Goal: Task Accomplishment & Management: Manage account settings

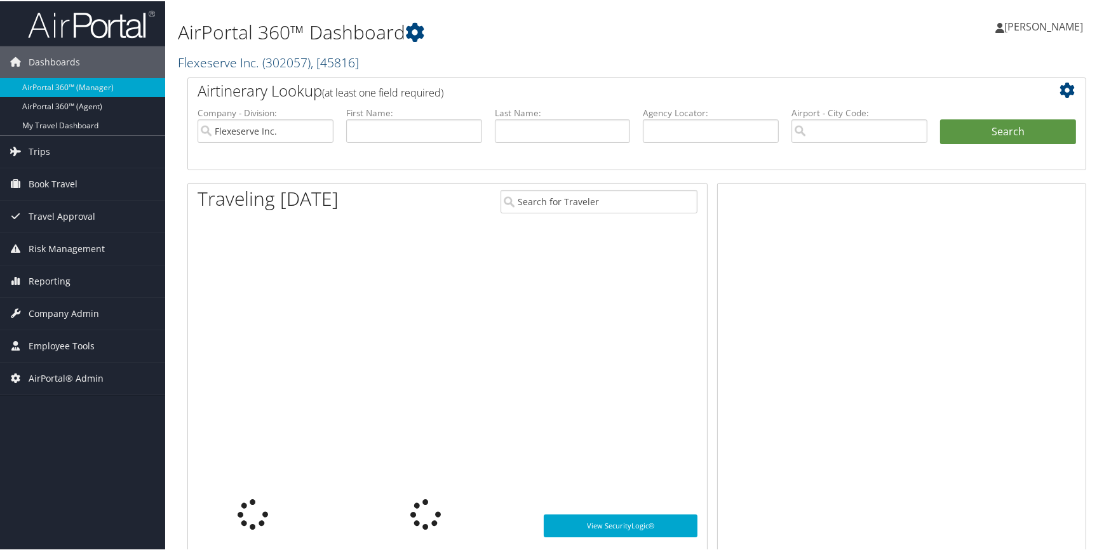
click at [225, 57] on link "Flexeserve Inc. ( 302057 ) , [ 45816 ]" at bounding box center [268, 61] width 181 height 17
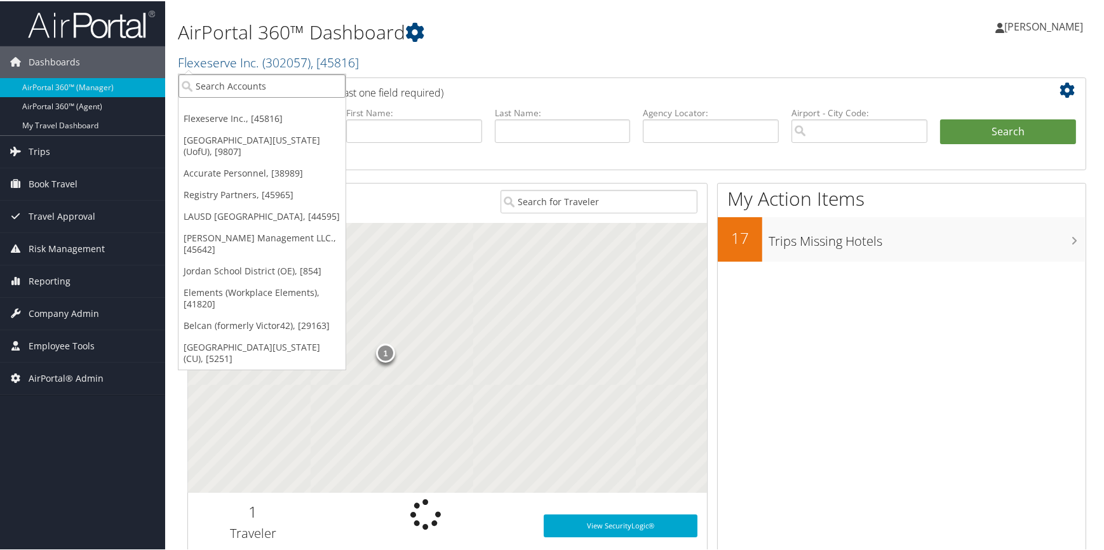
click at [214, 79] on input "search" at bounding box center [261, 85] width 167 height 24
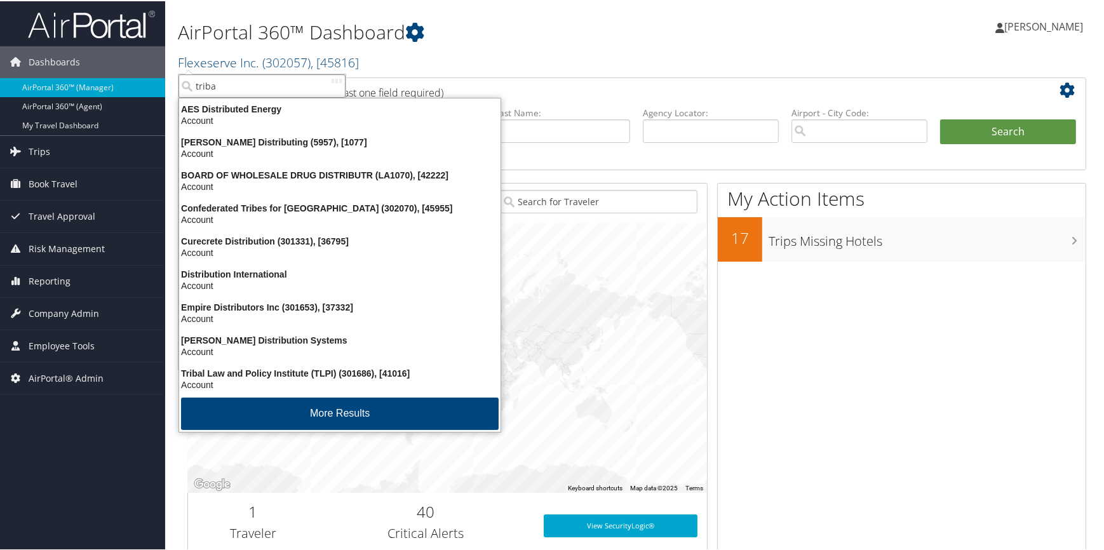
type input "tribal"
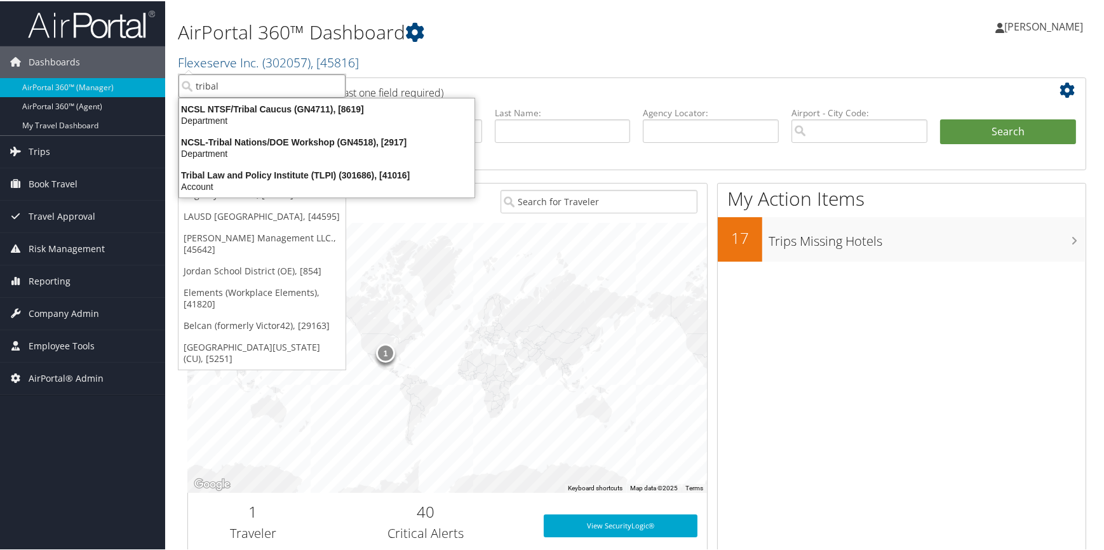
drag, startPoint x: 235, startPoint y: 83, endPoint x: 187, endPoint y: 84, distance: 48.3
click at [187, 84] on input "tribal" at bounding box center [261, 85] width 167 height 24
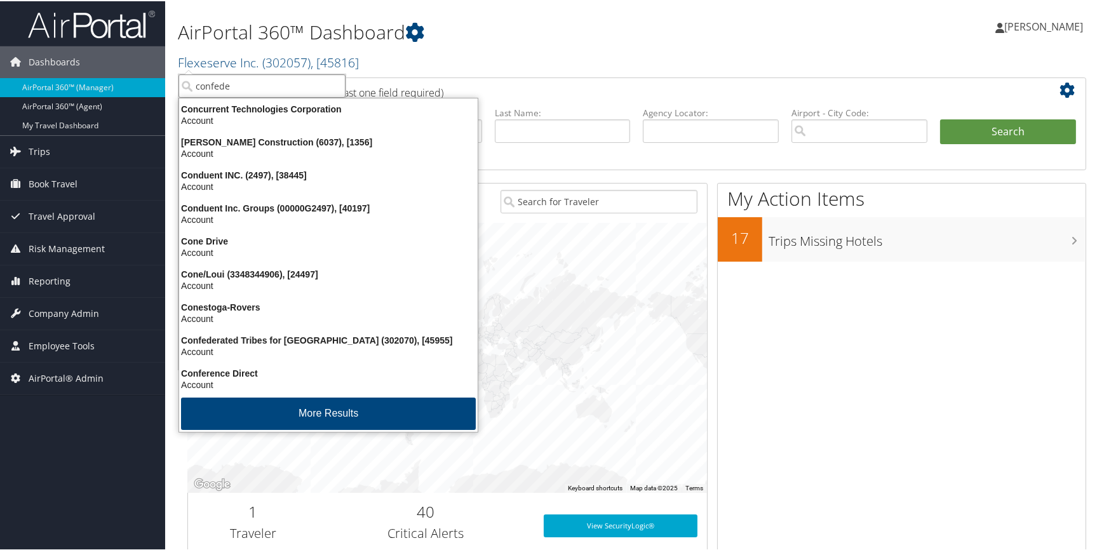
type input "confeder"
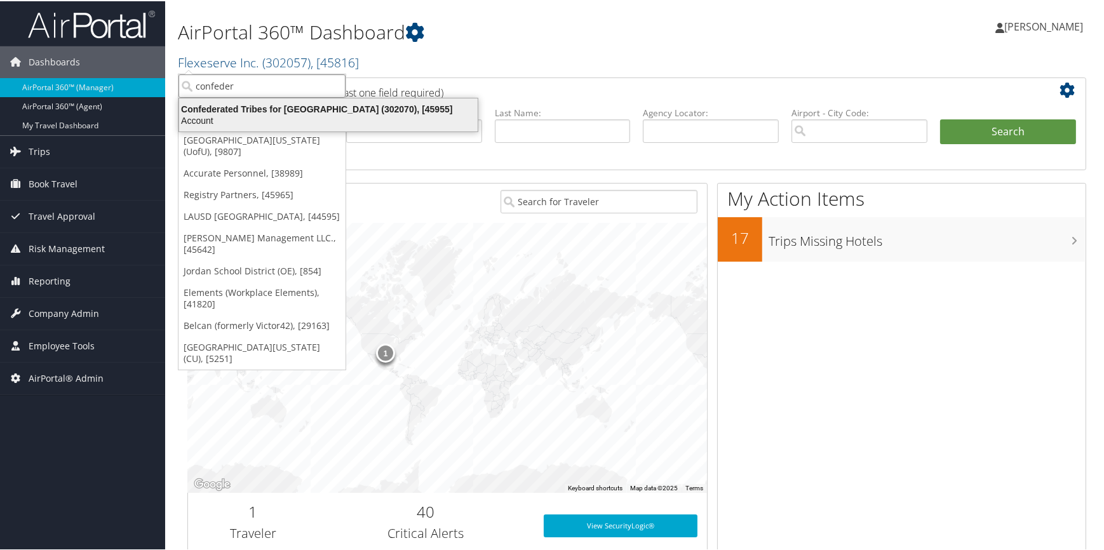
click at [348, 107] on div "Confederated Tribes for Warm Springs (302070), [45955]" at bounding box center [328, 107] width 314 height 11
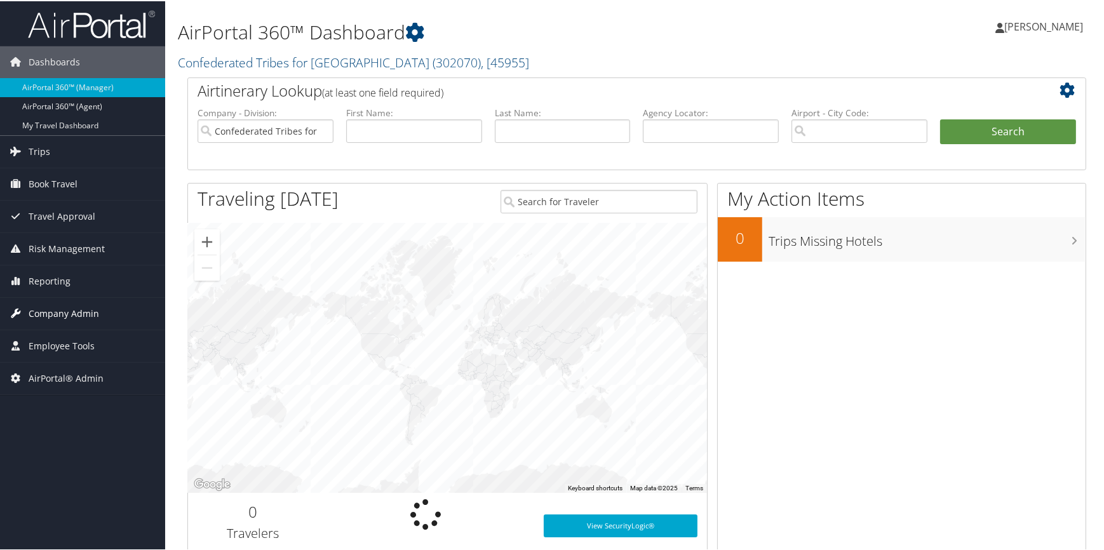
click at [74, 311] on span "Company Admin" at bounding box center [64, 313] width 71 height 32
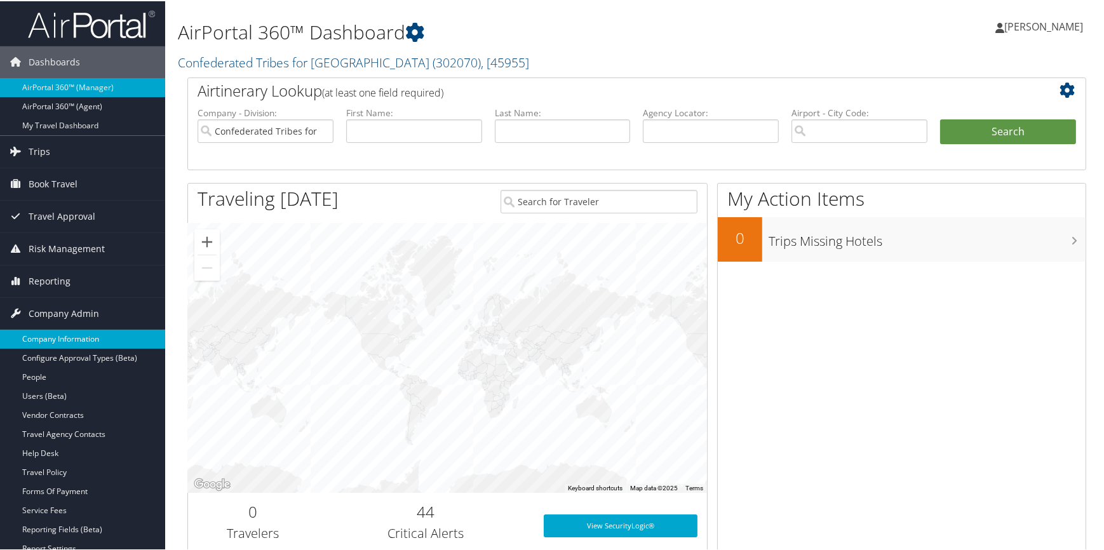
click at [64, 338] on link "Company Information" at bounding box center [82, 337] width 165 height 19
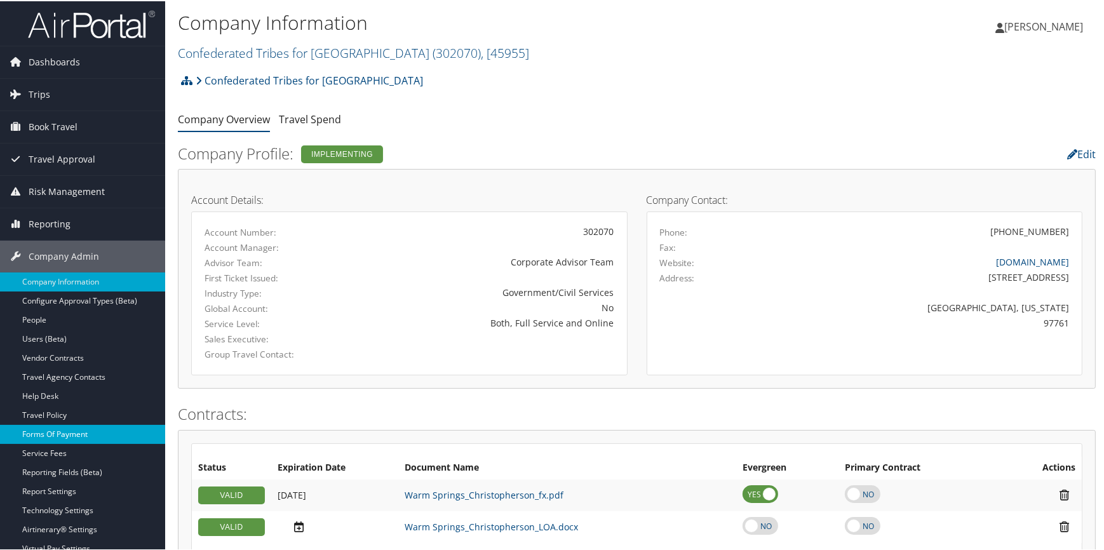
click at [71, 424] on link "Forms Of Payment" at bounding box center [82, 433] width 165 height 19
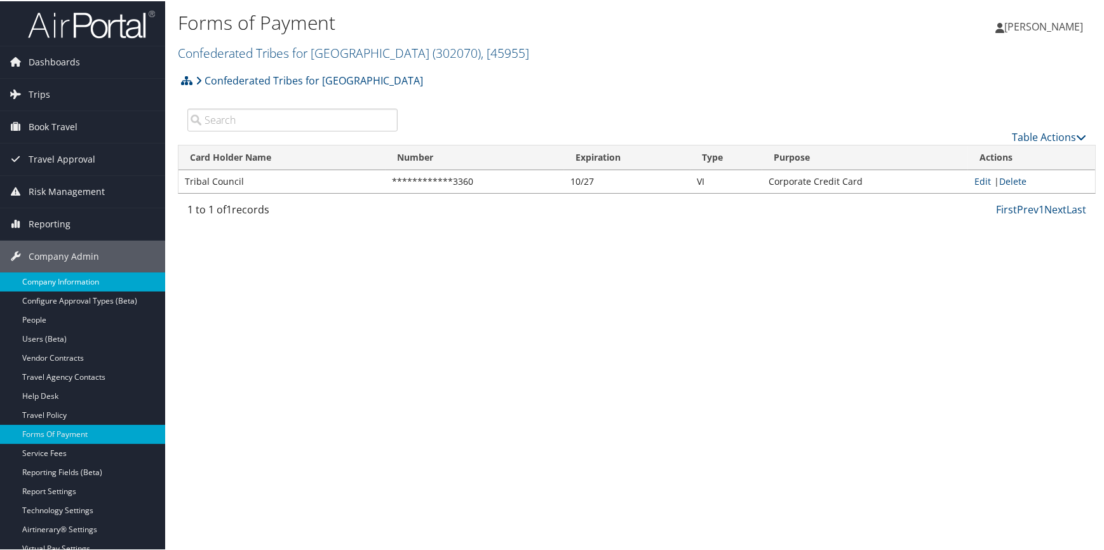
click at [69, 284] on link "Company Information" at bounding box center [82, 280] width 165 height 19
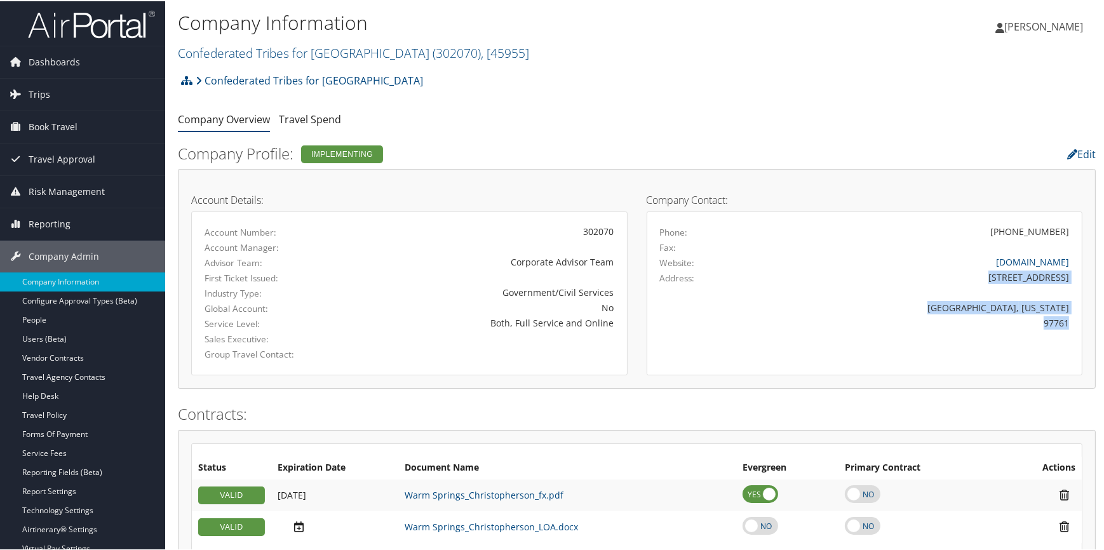
drag, startPoint x: 979, startPoint y: 277, endPoint x: 1066, endPoint y: 324, distance: 98.9
click at [1066, 324] on div "Phone: (541) 553-1161 Fax: Website: warmsprings-nsn.gov Address: 1233 Veterans …" at bounding box center [865, 285] width 410 height 122
copy div "1233 Veterans Street Warm Springs, Oregon 97761"
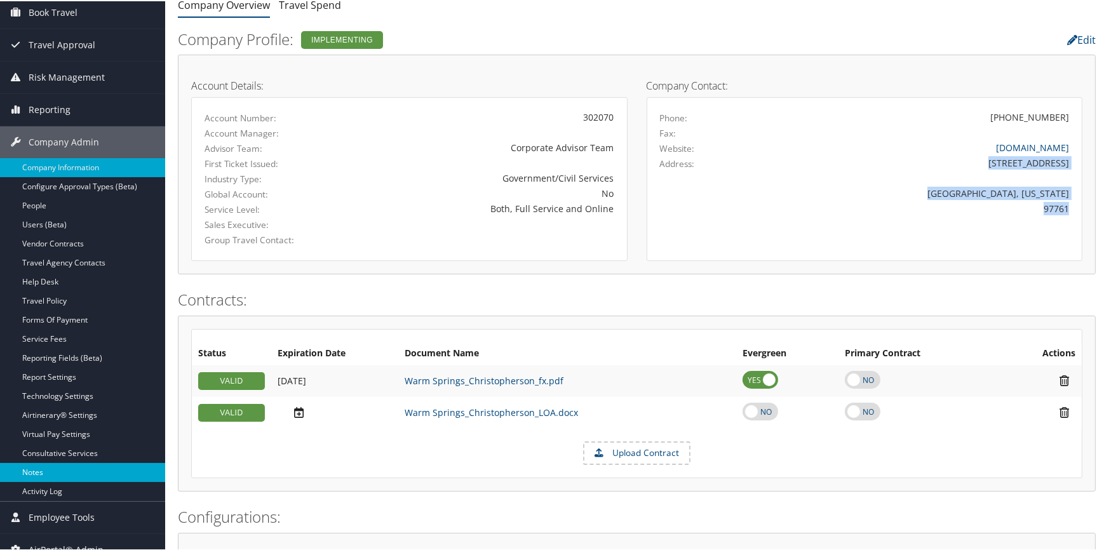
scroll to position [115, 0]
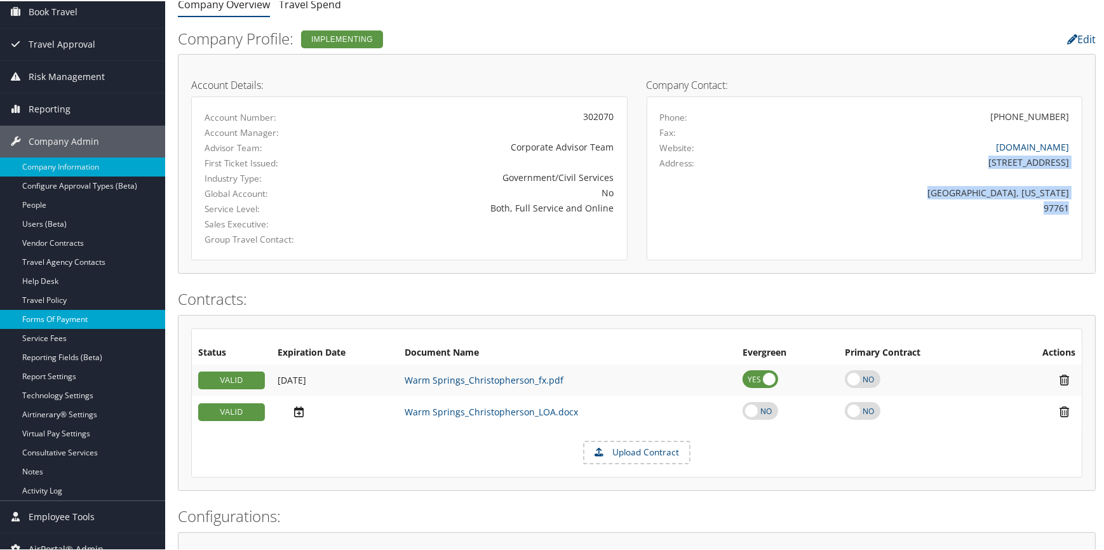
click at [67, 312] on link "Forms Of Payment" at bounding box center [82, 318] width 165 height 19
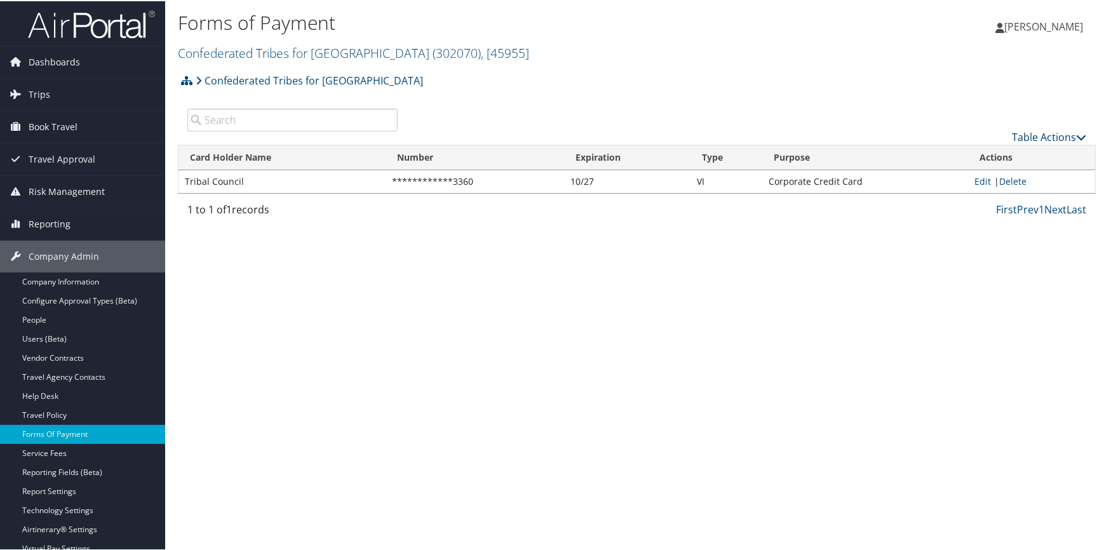
click at [1018, 139] on link "Table Actions" at bounding box center [1049, 136] width 74 height 14
click at [987, 156] on link "New Record" at bounding box center [1007, 155] width 167 height 22
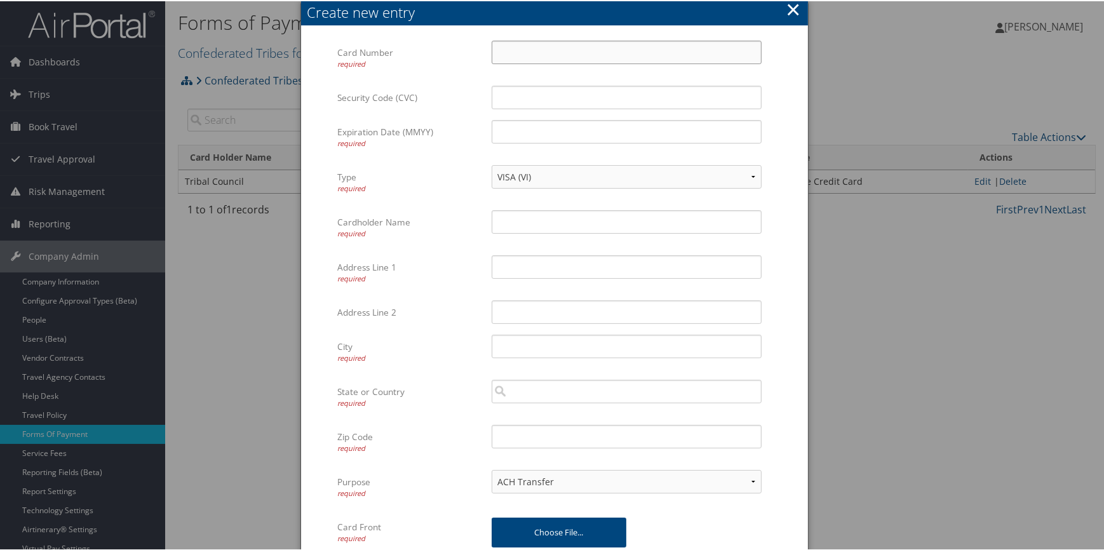
click at [528, 53] on input "Card Number required" at bounding box center [627, 51] width 270 height 24
type input "4486264846456892"
click at [518, 98] on input "Security Code (CVC)" at bounding box center [627, 96] width 270 height 24
type input "478"
click at [511, 121] on input "Expiration Date (MMYY) required" at bounding box center [627, 131] width 270 height 24
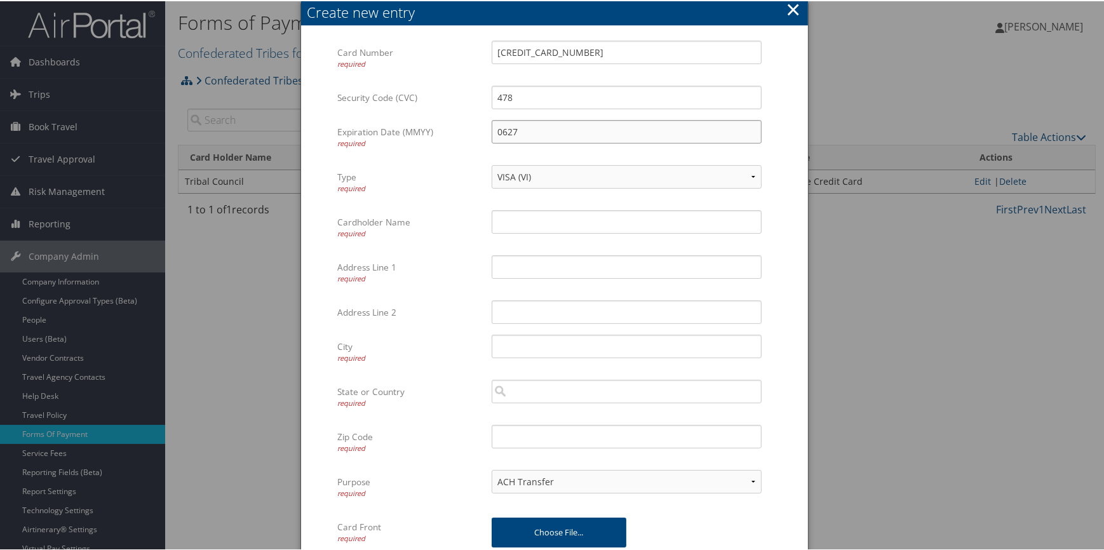
type input "0627"
click at [514, 217] on input "Cardholder Name required" at bounding box center [627, 221] width 270 height 24
type input "CONF TRBS WRM SPRINGS"
click at [520, 272] on input "Address Line 1 required" at bounding box center [627, 266] width 270 height 24
paste input "1233 Veterans Street Warm Springs, Oregon 97761"
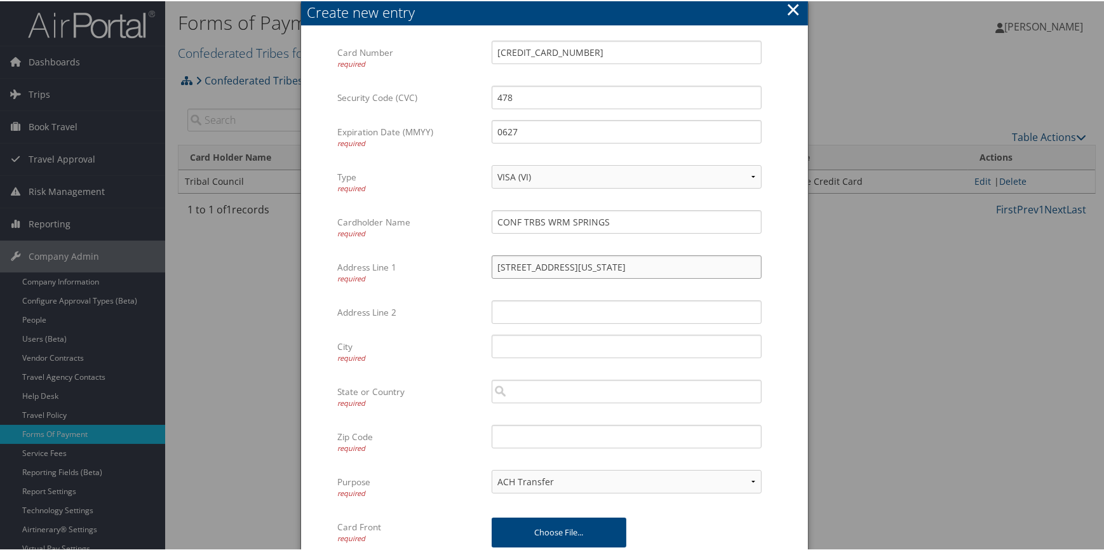
drag, startPoint x: 586, startPoint y: 267, endPoint x: 641, endPoint y: 268, distance: 54.6
click at [641, 268] on input "1233 Veterans Street Warm Springs, Oregon 97761" at bounding box center [627, 266] width 270 height 24
type input "1233 Veterans Street Warm Springs, Oregon 97761"
click at [537, 344] on input "City required" at bounding box center [627, 345] width 270 height 24
paste input "Warm Springs"
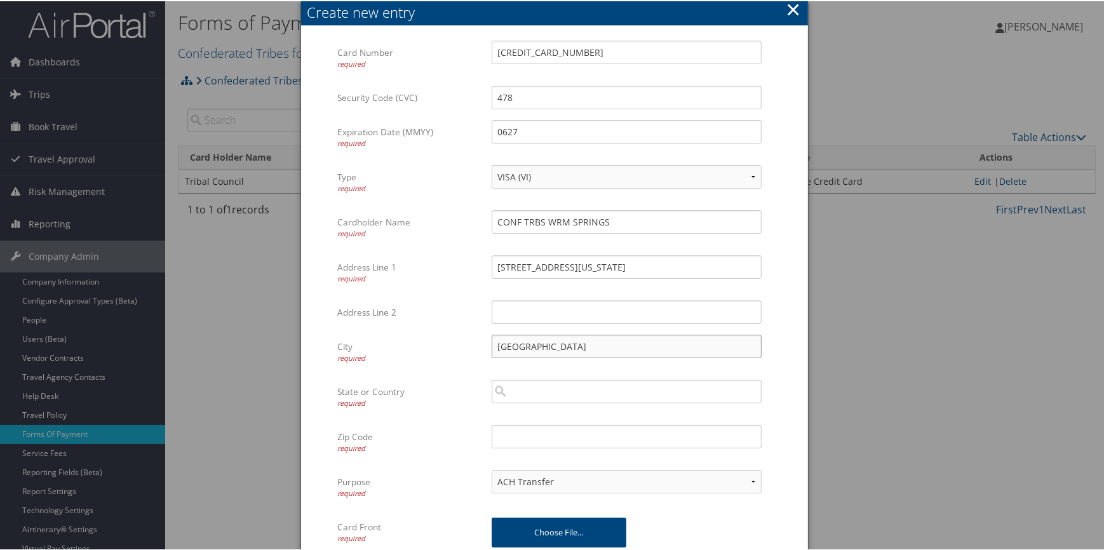
type input "Warm Springs"
drag, startPoint x: 585, startPoint y: 267, endPoint x: 632, endPoint y: 268, distance: 47.0
click at [632, 268] on input "1233 Veterans Street Warm Springs, Oregon 97761" at bounding box center [627, 266] width 270 height 24
drag, startPoint x: 648, startPoint y: 264, endPoint x: 677, endPoint y: 267, distance: 29.3
click at [677, 267] on input "1233 Veterans Street Warm Springs, Oregon 97761" at bounding box center [627, 266] width 270 height 24
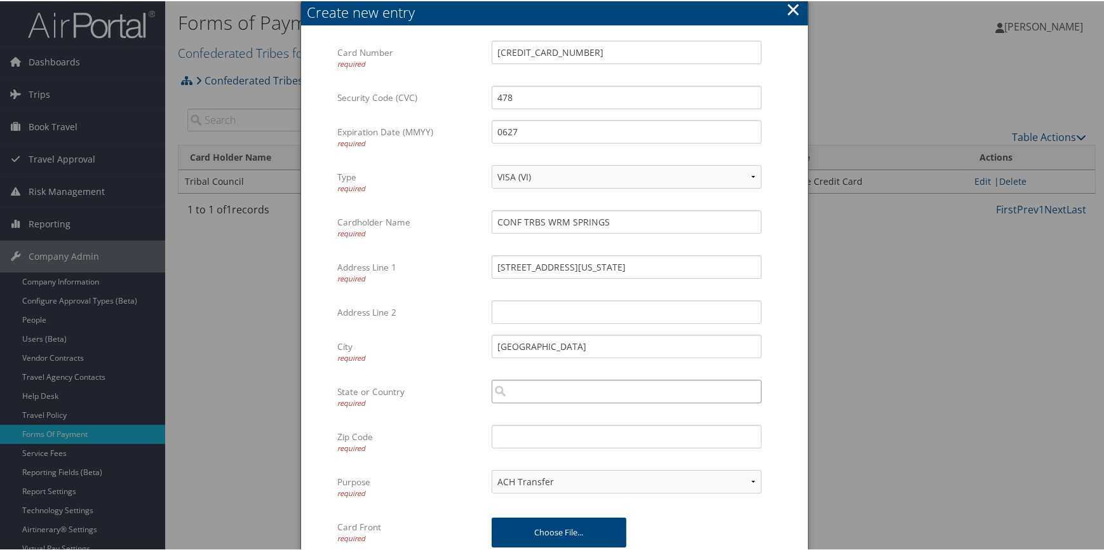
click at [541, 383] on input "search" at bounding box center [627, 391] width 270 height 24
paste input "Oregon"
type input "Oregon"
drag, startPoint x: 680, startPoint y: 266, endPoint x: 706, endPoint y: 267, distance: 26.0
click at [706, 267] on input "1233 Veterans Street Warm Springs, Oregon 97761" at bounding box center [627, 266] width 270 height 24
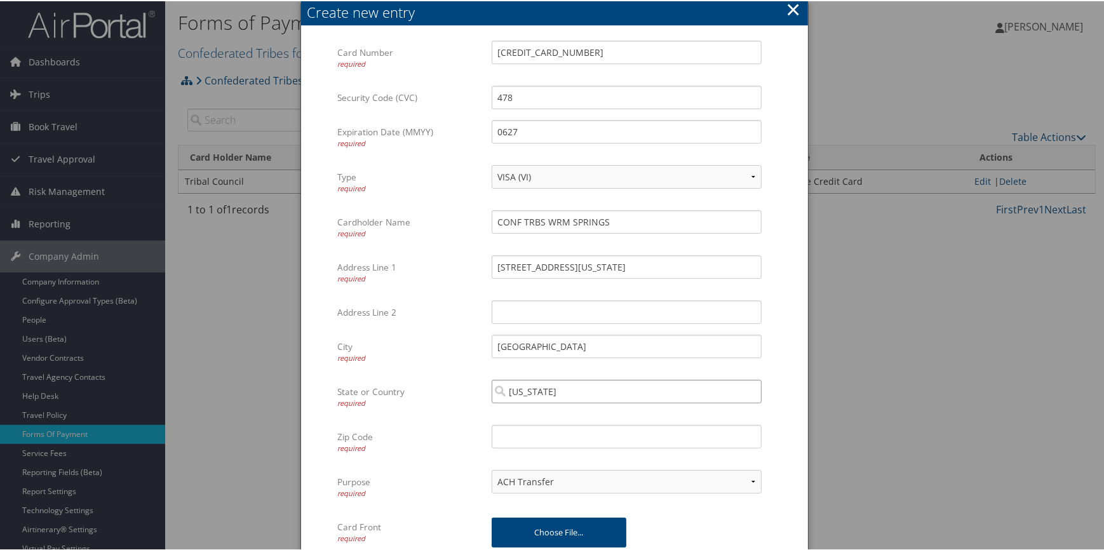
click at [552, 394] on input "Oregon" at bounding box center [627, 391] width 270 height 24
paste input "Oregon"
click at [530, 414] on div "Oregon (OR)" at bounding box center [626, 414] width 265 height 13
type input "Oregon"
drag, startPoint x: 680, startPoint y: 265, endPoint x: 705, endPoint y: 265, distance: 24.8
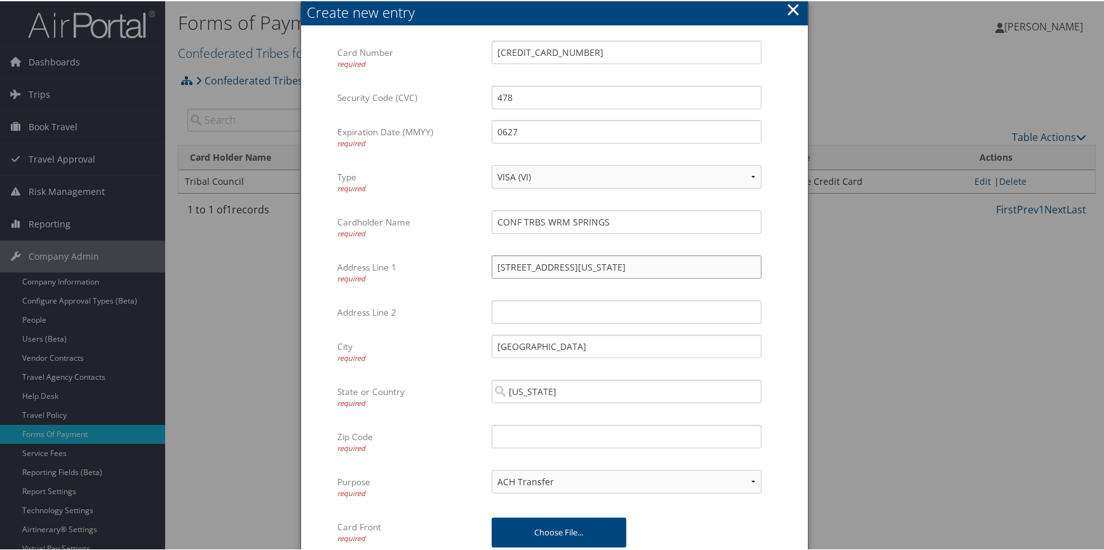
click at [705, 265] on input "1233 Veterans Street Warm Springs, Oregon 97761" at bounding box center [627, 266] width 270 height 24
click at [520, 433] on input "Zip Code required" at bounding box center [627, 436] width 270 height 24
paste input "97761"
type input "97761"
click at [542, 480] on select "ACH Transfer Cash / Check (AR) Corporate Credit Card Ghost Credit Card Hotel Gu…" at bounding box center [627, 481] width 270 height 24
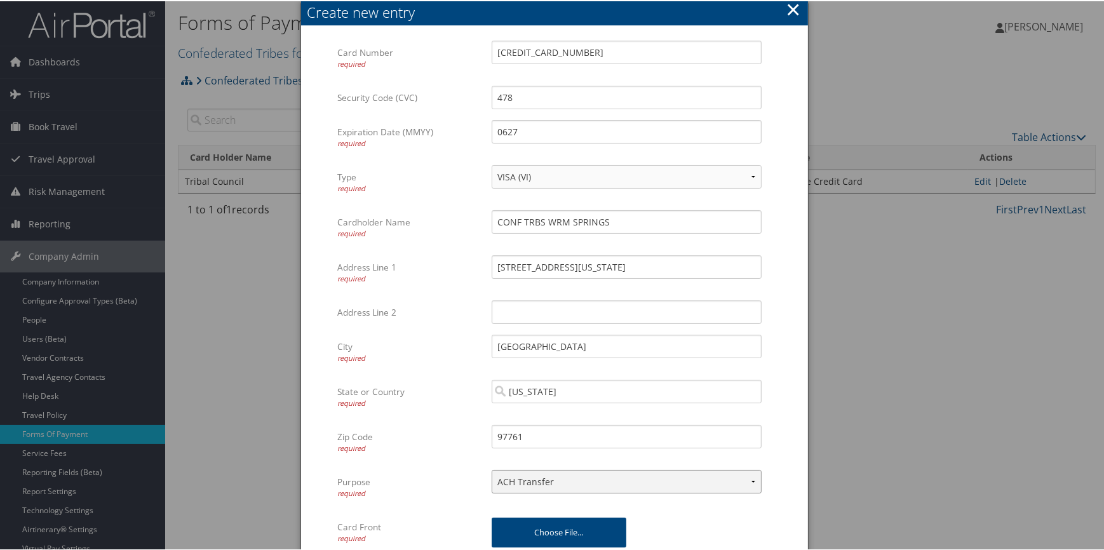
select select "2"
click at [492, 469] on select "ACH Transfer Cash / Check (AR) Corporate Credit Card Ghost Credit Card Hotel Gu…" at bounding box center [627, 481] width 270 height 24
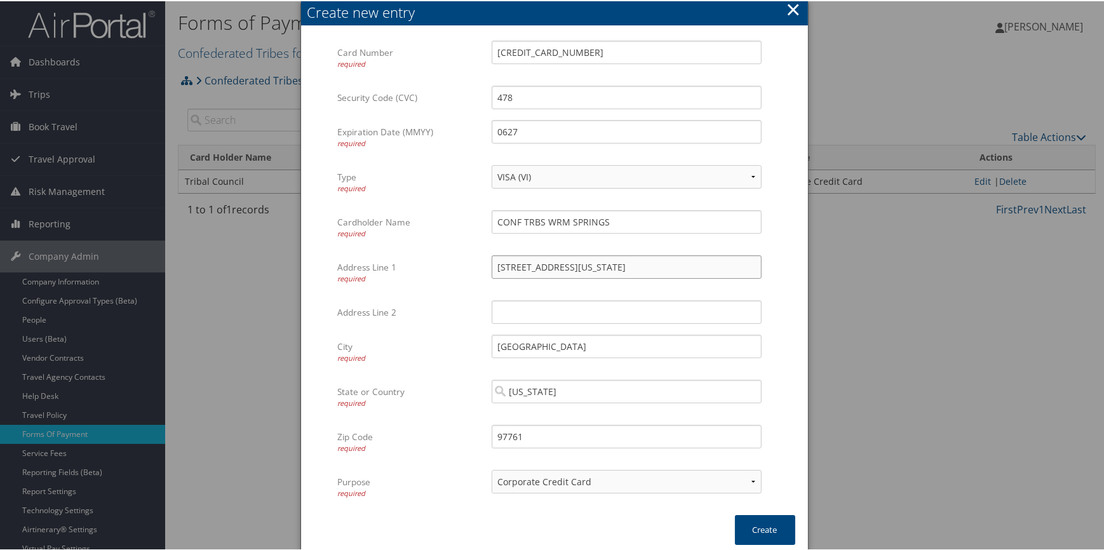
drag, startPoint x: 584, startPoint y: 264, endPoint x: 715, endPoint y: 269, distance: 130.9
click at [715, 269] on input "1233 Veterans Street Warm Springs, Oregon 97761" at bounding box center [627, 266] width 270 height 24
type input "1233 Veterans Street"
click at [494, 217] on input "CONF TRBS WRM SPRINGS" at bounding box center [627, 221] width 270 height 24
type input "GOV CONF TRBS WRM SPRINGS"
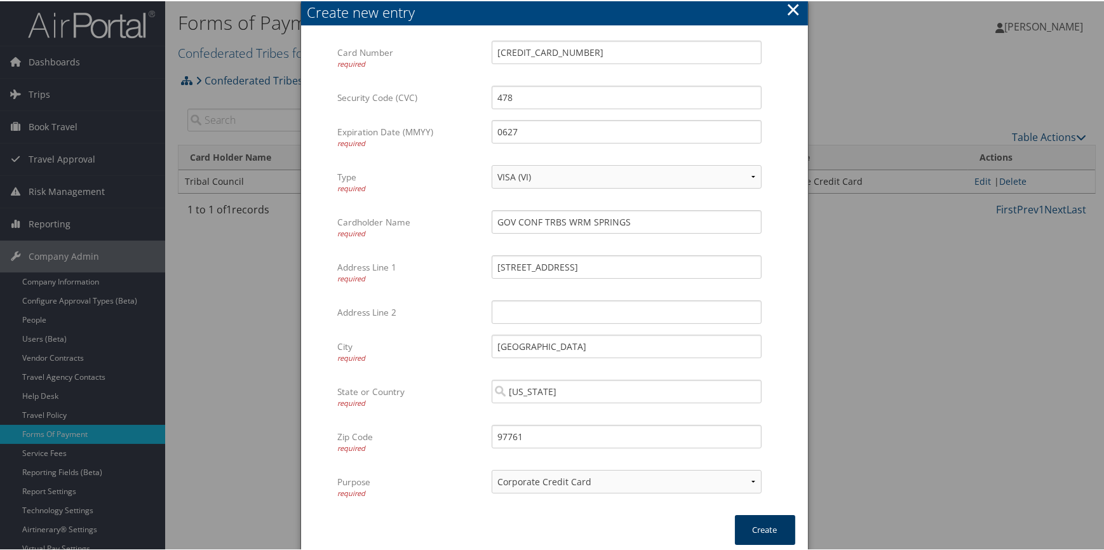
click at [759, 529] on button "Create" at bounding box center [765, 529] width 60 height 30
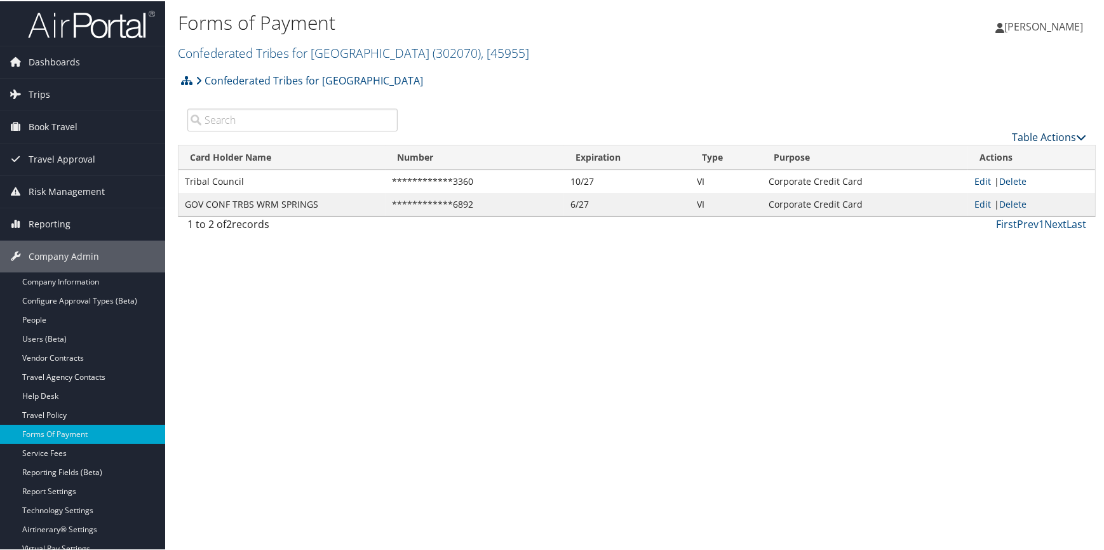
click at [1024, 134] on link "Table Actions" at bounding box center [1049, 136] width 74 height 14
click at [976, 157] on link "New Record" at bounding box center [1007, 155] width 167 height 22
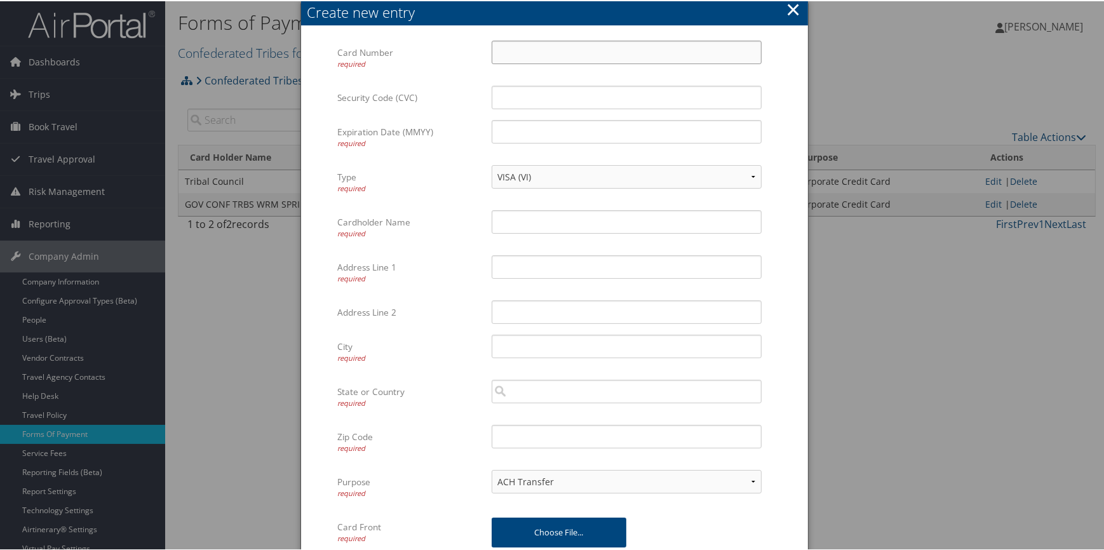
click at [542, 55] on input "Card Number required" at bounding box center [627, 51] width 270 height 24
type input "44855951000255053"
click at [518, 95] on input "Security Code (CVC)" at bounding box center [627, 96] width 270 height 24
type input "337"
click at [513, 130] on input "Expiration Date (MMYY) required" at bounding box center [627, 131] width 270 height 24
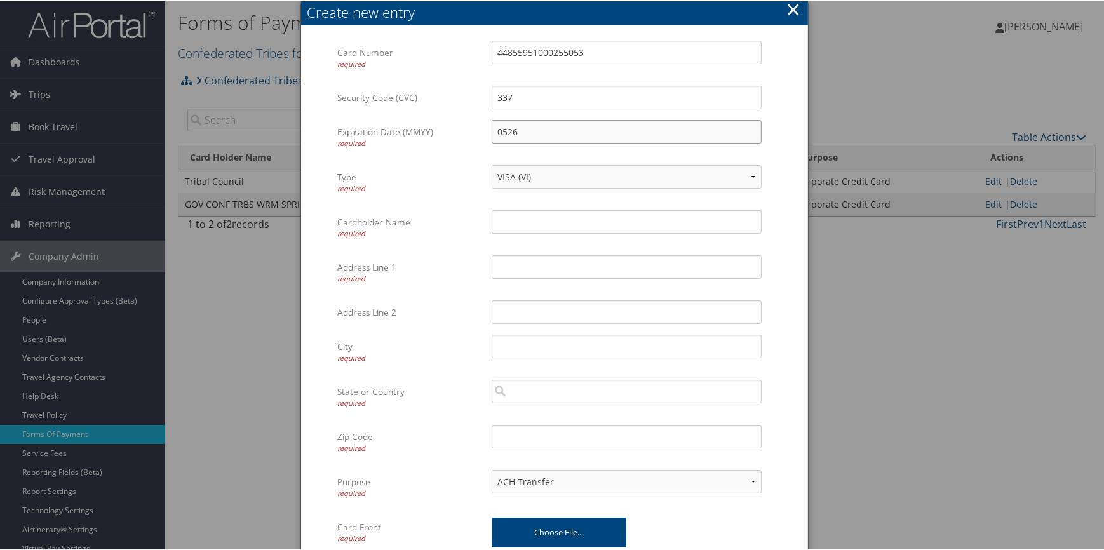
type input "0526"
click at [516, 218] on input "Cardholder Name required" at bounding box center [627, 221] width 270 height 24
type input "Hotel CONF TRBS WRM SPRINGS"
click at [527, 264] on input "Address Line 1 required" at bounding box center [627, 266] width 270 height 24
paste input "97761"
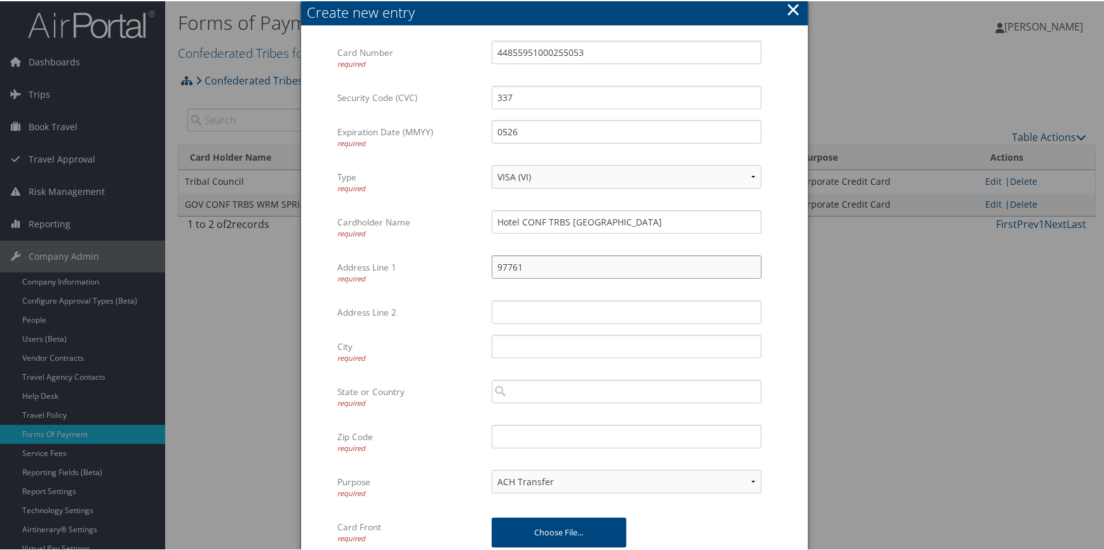
type input "97761"
click at [505, 302] on input "Address Line 2" at bounding box center [627, 311] width 270 height 24
click at [520, 387] on input "search" at bounding box center [627, 391] width 270 height 24
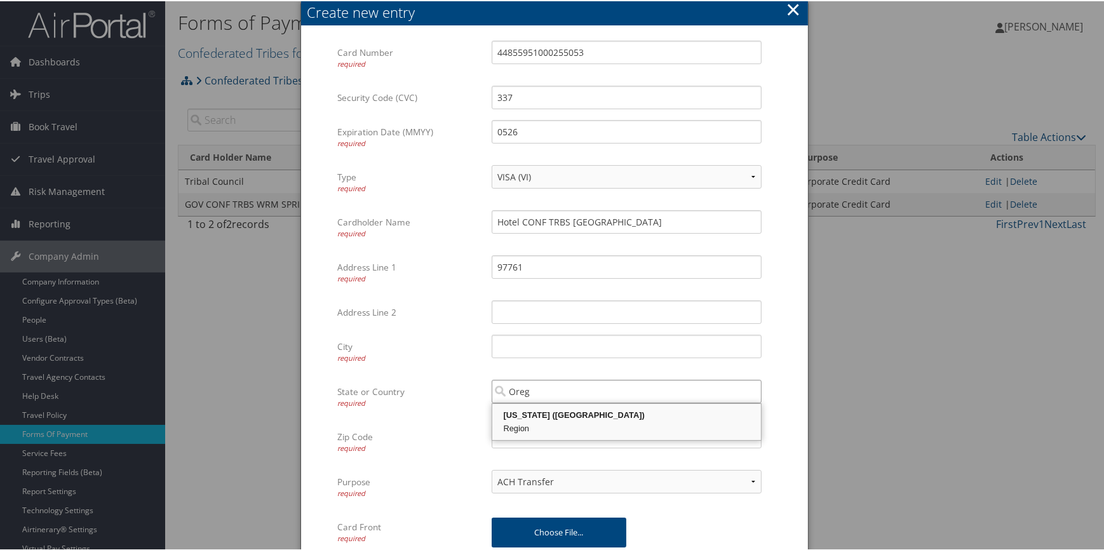
click at [522, 421] on div "Region" at bounding box center [626, 427] width 265 height 13
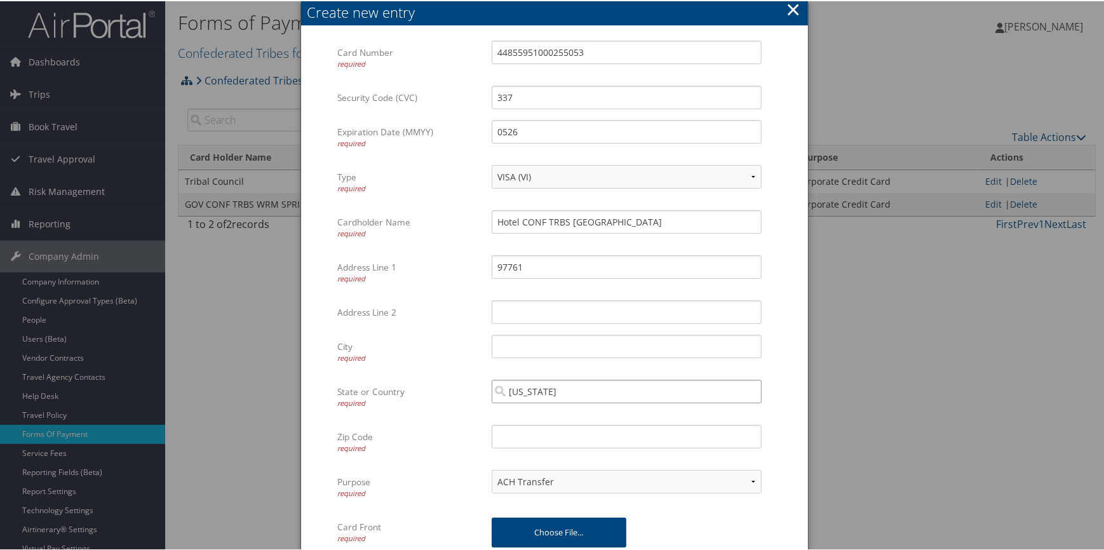
type input "Oregon"
click at [510, 431] on input "Zip Code required" at bounding box center [627, 436] width 270 height 24
paste input "97761"
type input "97761"
click at [516, 483] on select "ACH Transfer Cash / Check (AR) Corporate Credit Card Ghost Credit Card Hotel Gu…" at bounding box center [627, 481] width 270 height 24
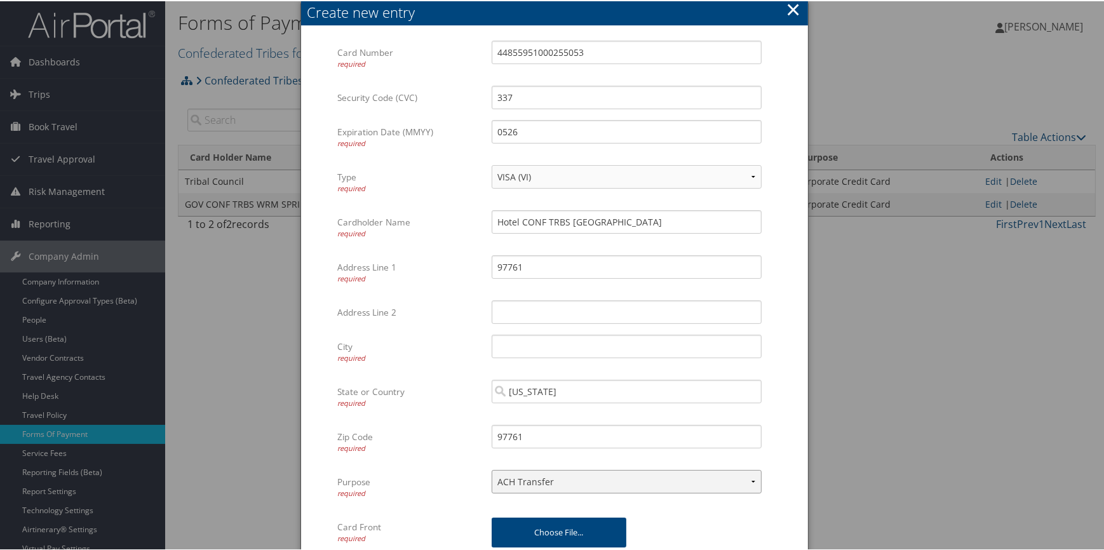
select select "14"
click at [492, 469] on select "ACH Transfer Cash / Check (AR) Corporate Credit Card Ghost Credit Card Hotel Gu…" at bounding box center [627, 481] width 270 height 24
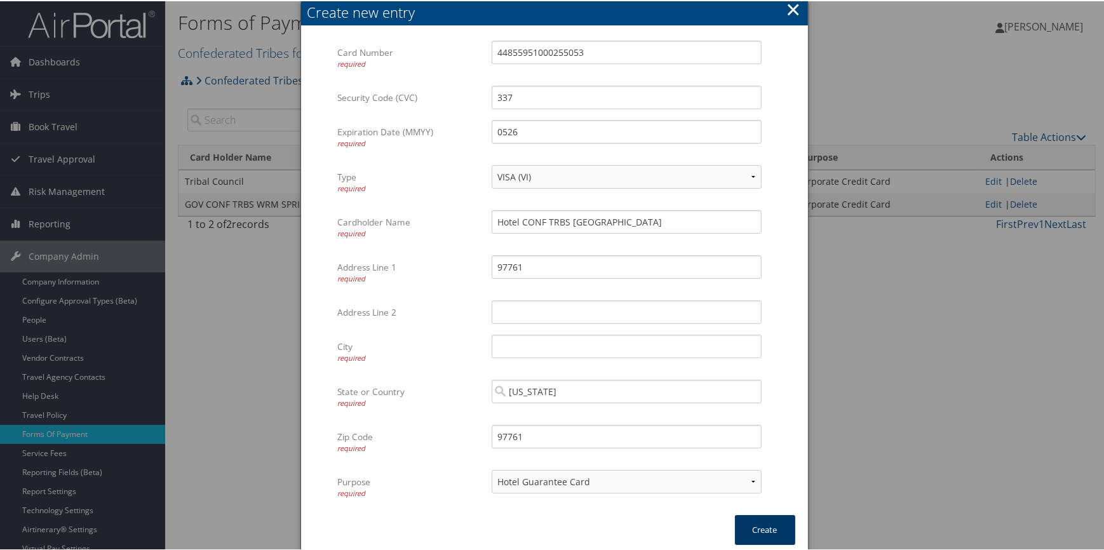
click at [774, 520] on button "Create" at bounding box center [765, 529] width 60 height 30
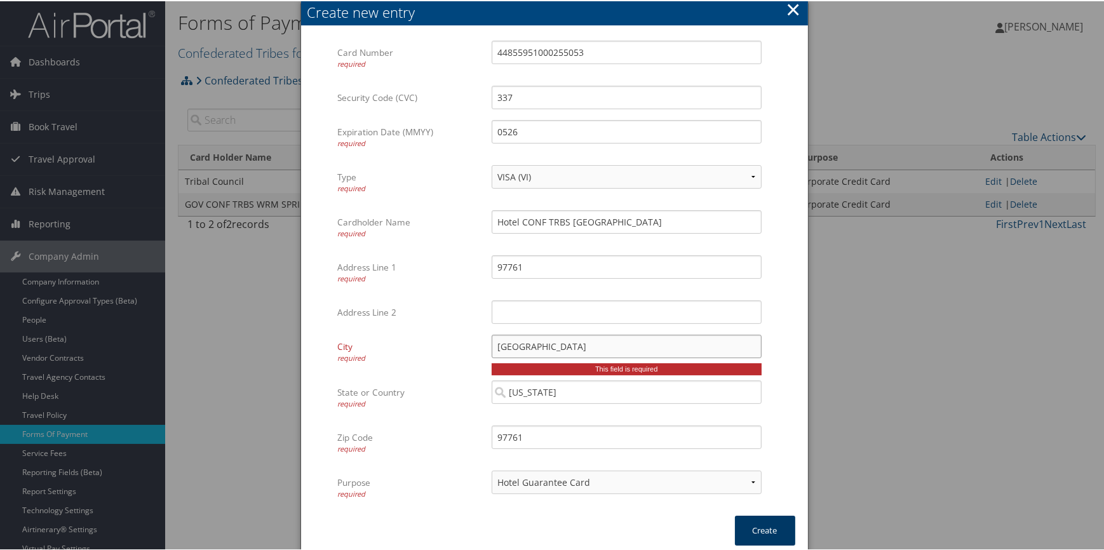
type input "Warm Springs"
click at [747, 526] on button "Create" at bounding box center [765, 529] width 60 height 30
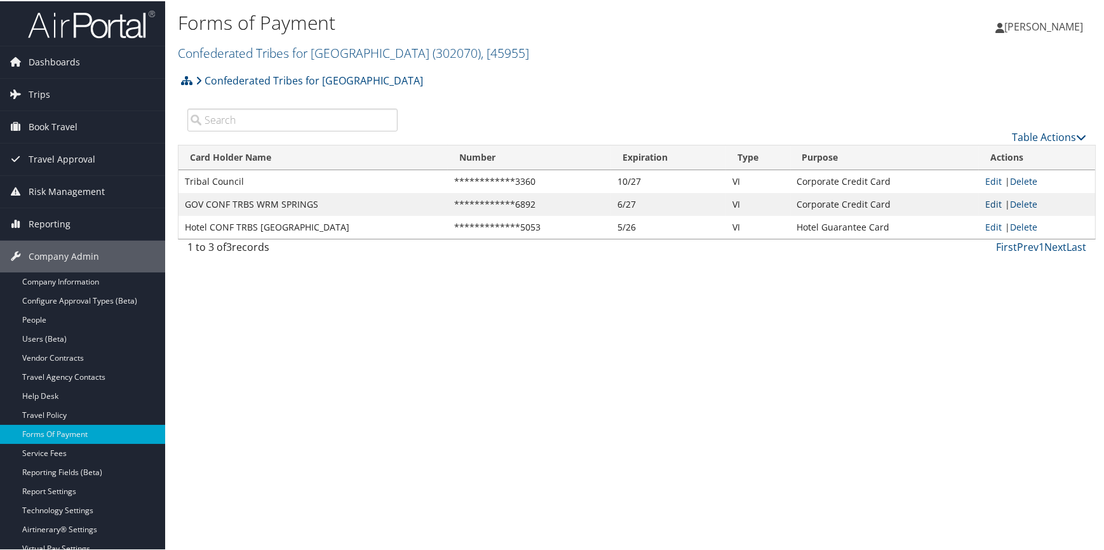
click at [991, 206] on link "Edit" at bounding box center [993, 203] width 17 height 12
select select "2"
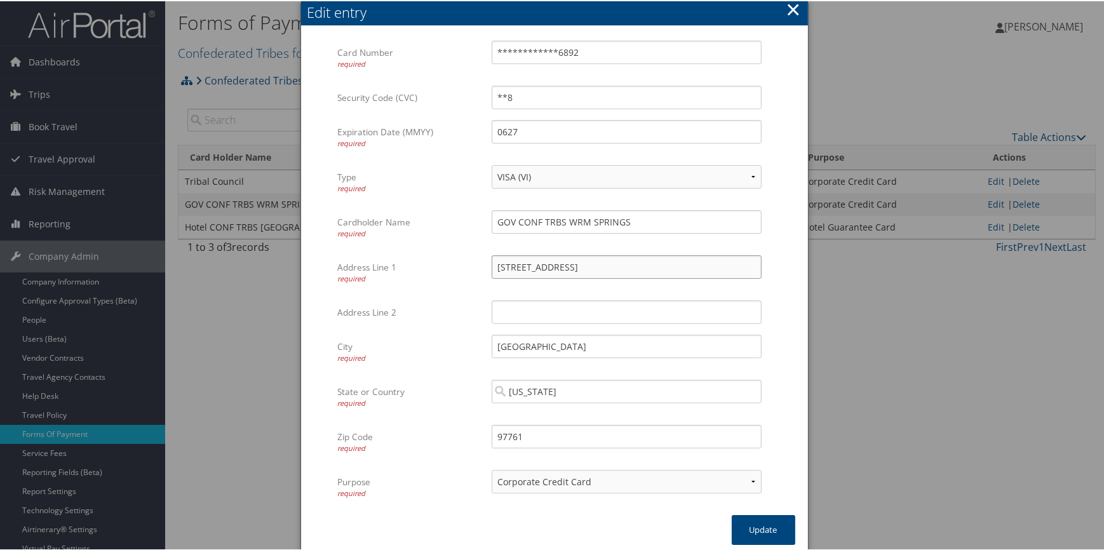
drag, startPoint x: 633, startPoint y: 263, endPoint x: 388, endPoint y: 259, distance: 245.2
click at [388, 259] on div "Address Line 1 required 1233 Veterans Street Multiple values The selected items…" at bounding box center [553, 276] width 433 height 45
click at [980, 311] on div at bounding box center [554, 275] width 1108 height 550
click at [793, 8] on button "×" at bounding box center [793, 8] width 15 height 25
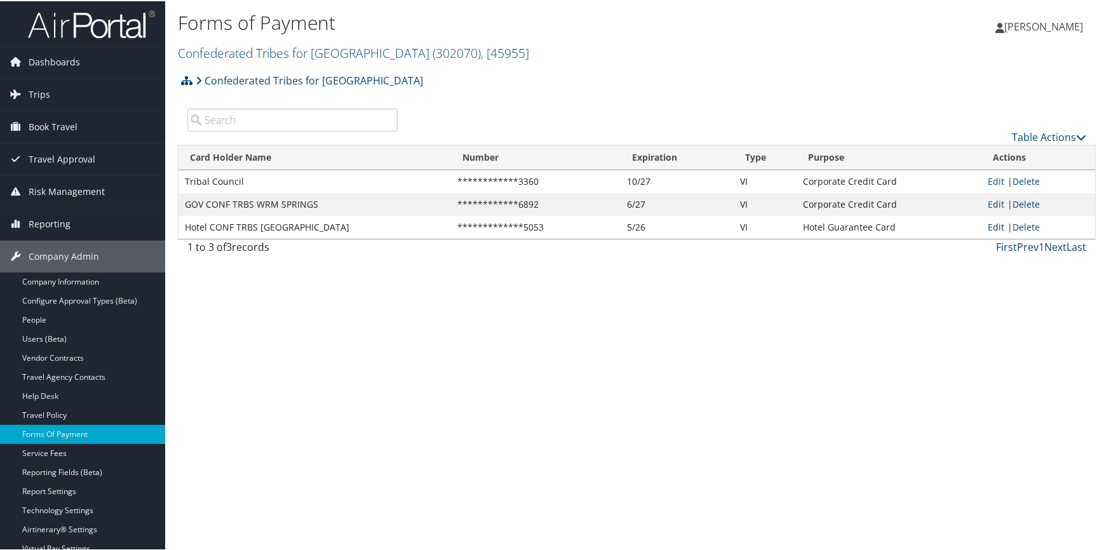
click at [994, 222] on link "Edit" at bounding box center [996, 226] width 17 height 12
select select "14"
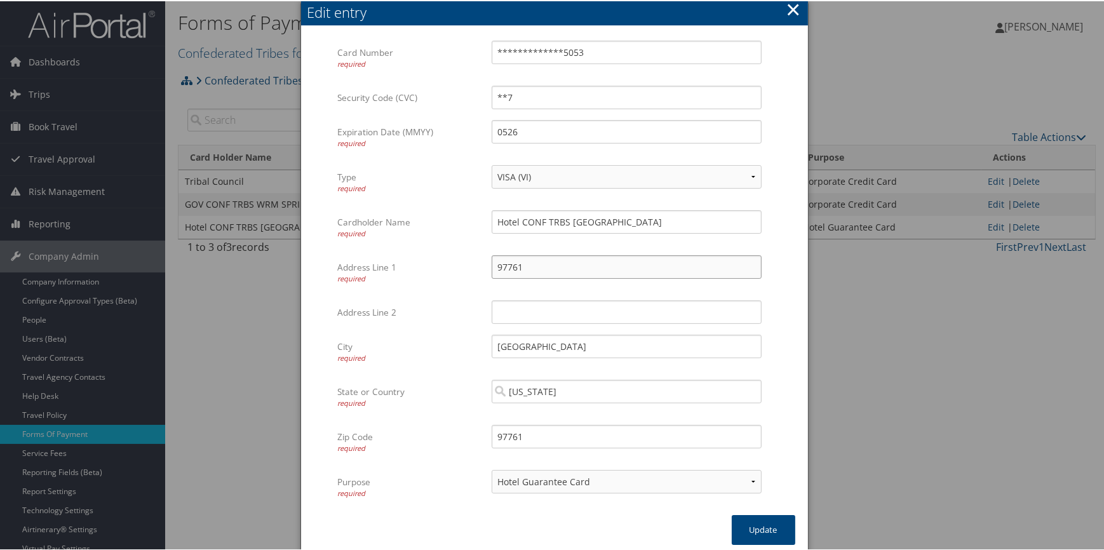
drag, startPoint x: 552, startPoint y: 262, endPoint x: 462, endPoint y: 259, distance: 90.2
click at [462, 259] on div "Address Line 1 required 97761 Multiple values The selected items contain differ…" at bounding box center [553, 276] width 433 height 45
paste input "1233 Veterans Street"
type input "1233 Veterans Street"
click at [520, 221] on input "Hotel CONF TRBS WRM SPRINGS" at bounding box center [627, 221] width 270 height 24
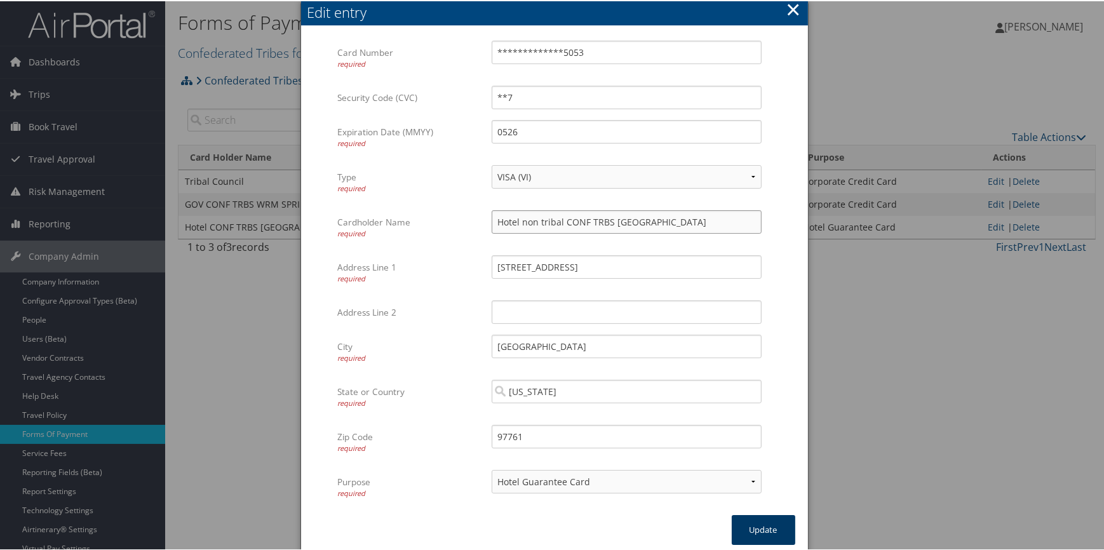
type input "Hotel non tribal CONF TRBS WRM SPRINGS"
click at [735, 523] on button "Update" at bounding box center [764, 529] width 64 height 30
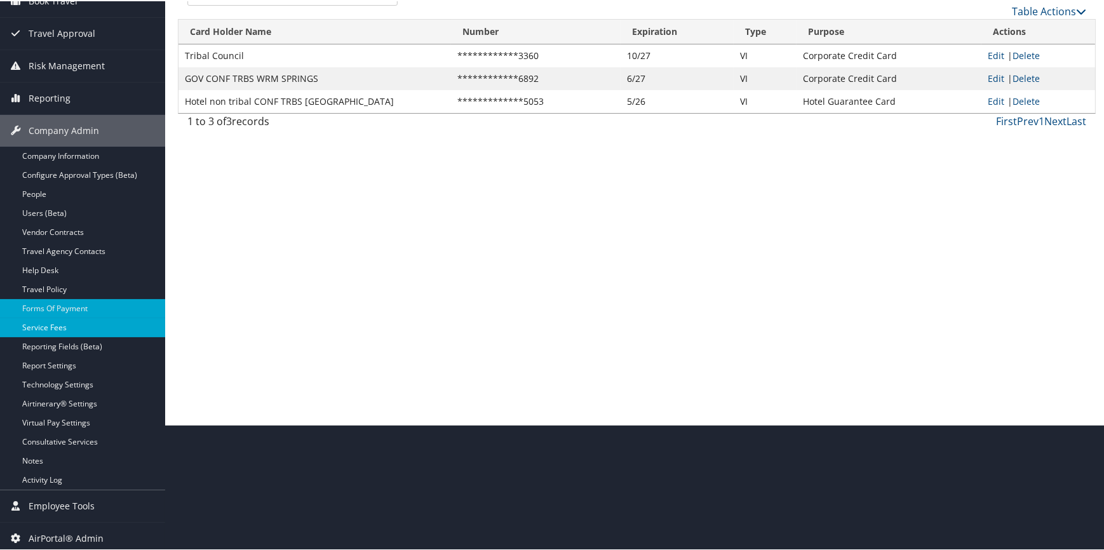
scroll to position [128, 0]
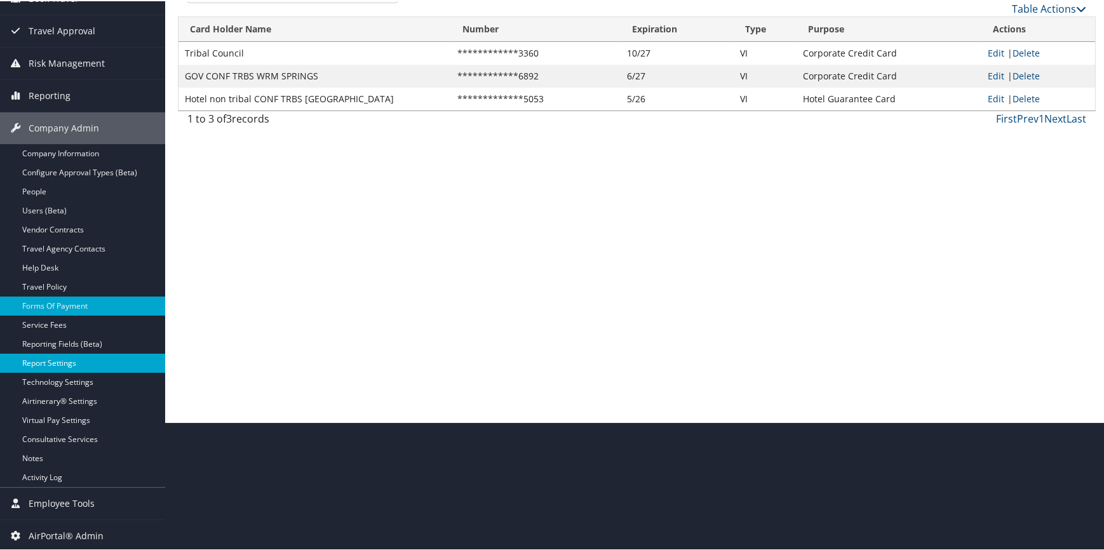
click at [97, 358] on link "Report Settings" at bounding box center [82, 362] width 165 height 19
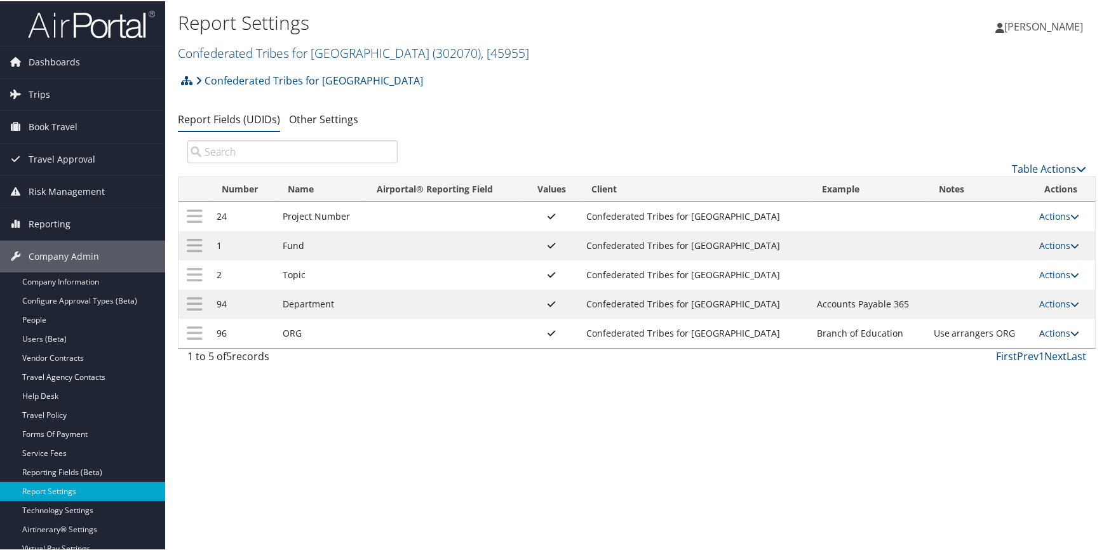
click at [1054, 334] on link "Actions" at bounding box center [1059, 332] width 40 height 12
click at [1002, 389] on link "Edit" at bounding box center [1002, 395] width 137 height 22
select select "traveler"
select select "profiled"
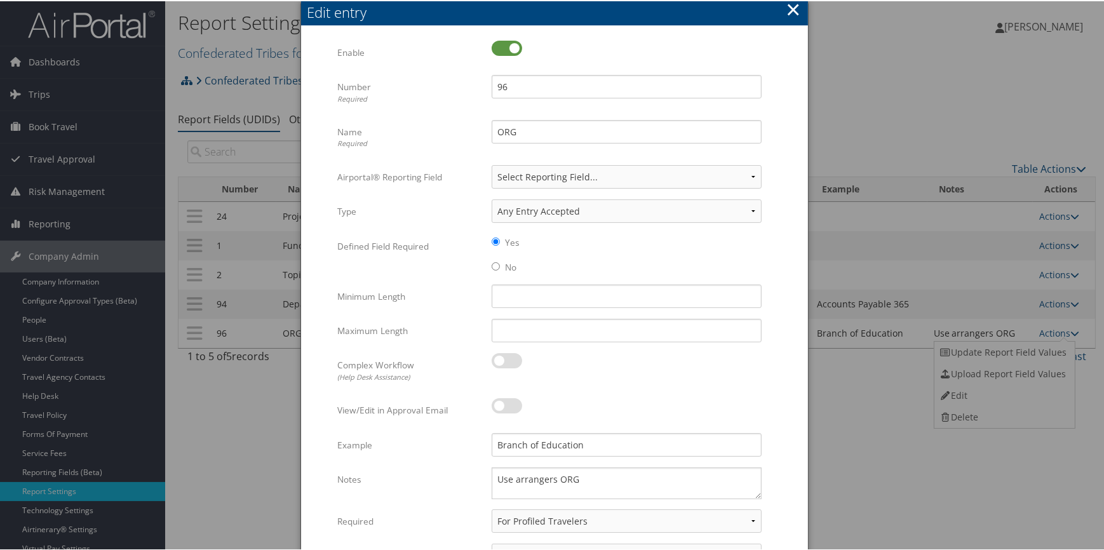
click at [795, 6] on button "×" at bounding box center [793, 8] width 15 height 25
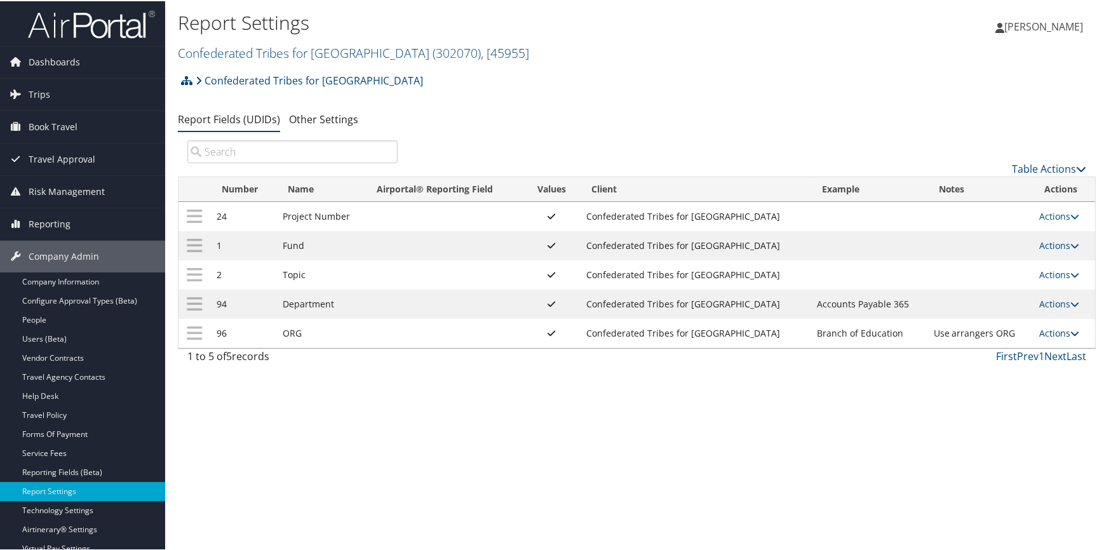
click at [1045, 330] on link "Actions" at bounding box center [1059, 332] width 40 height 12
click at [982, 352] on link "Update Report Field Values" at bounding box center [1002, 351] width 137 height 22
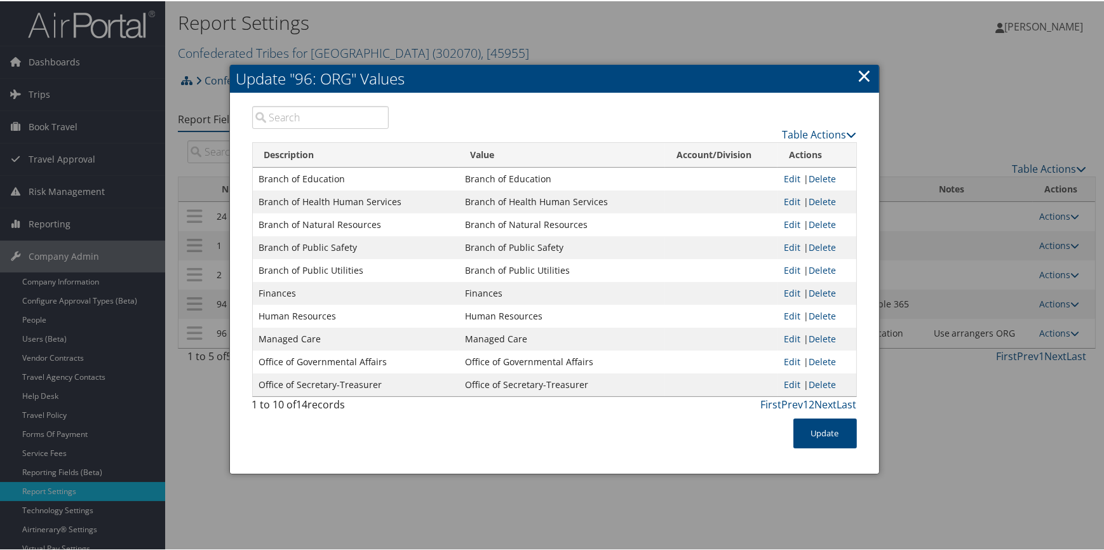
click at [863, 77] on link "×" at bounding box center [864, 74] width 15 height 25
